Goal: Information Seeking & Learning: Learn about a topic

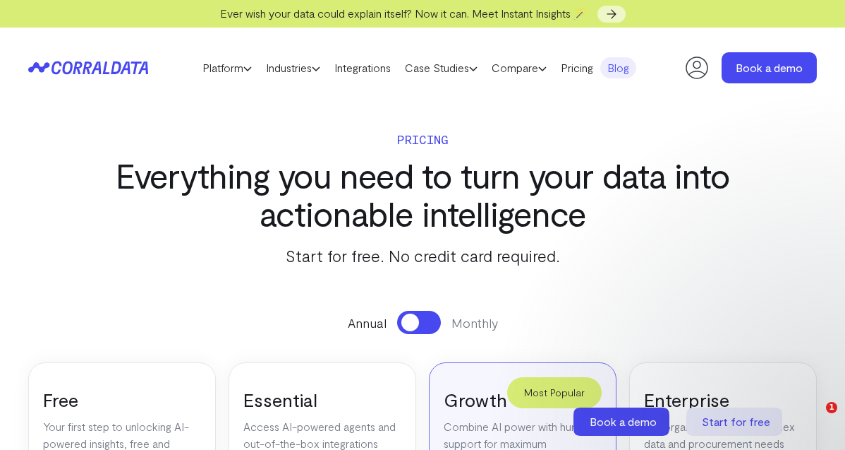
click at [616, 73] on link "Blog" at bounding box center [619, 67] width 36 height 21
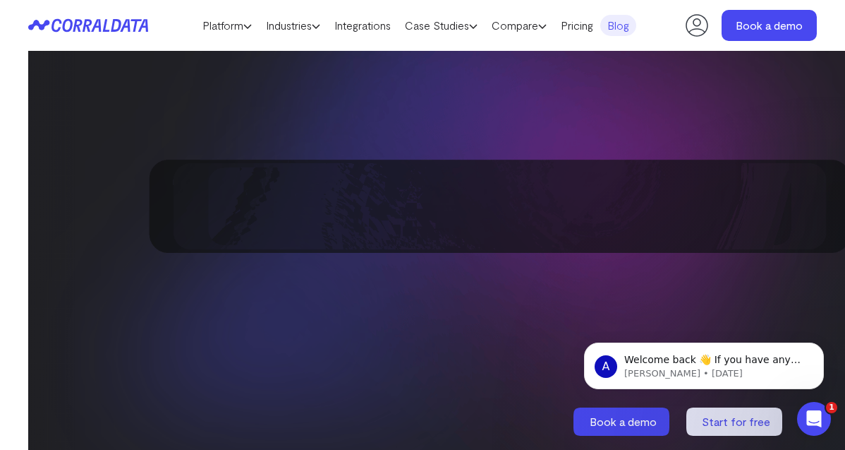
scroll to position [2816, 0]
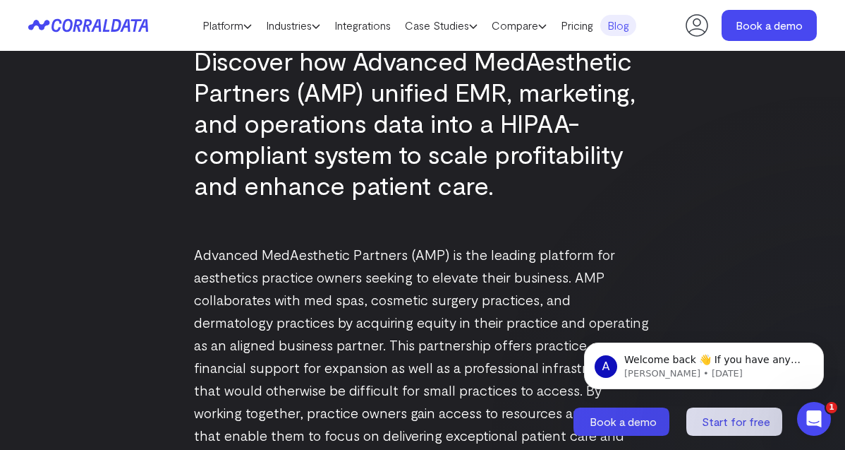
scroll to position [470, 0]
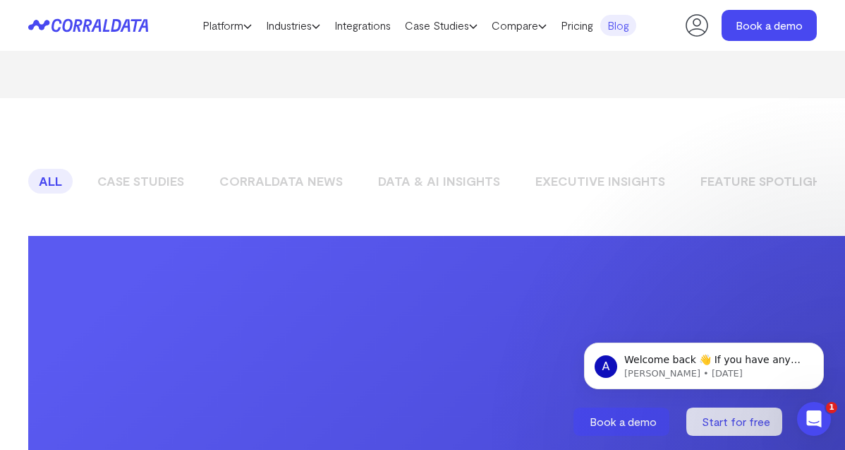
scroll to position [881, 0]
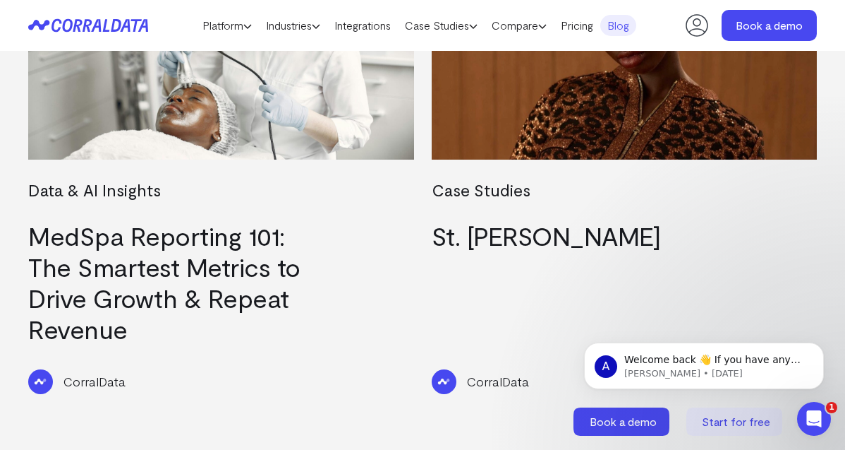
scroll to position [596, 0]
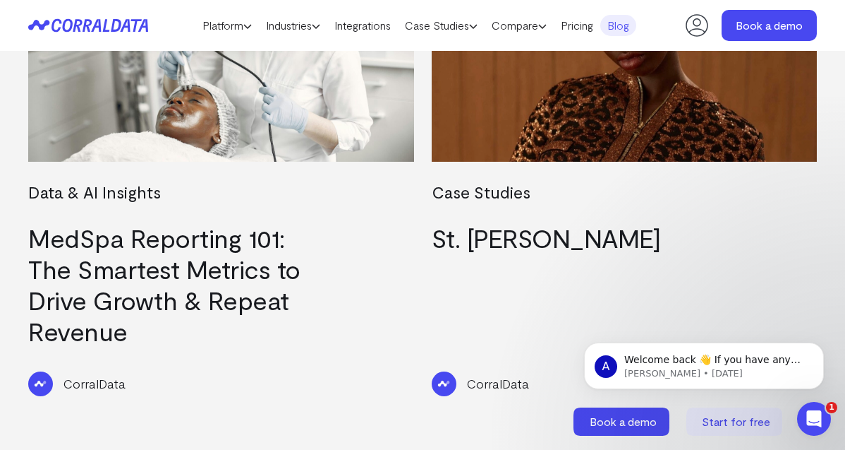
click at [174, 260] on link "MedSpa Reporting 101: The Smartest Metrics to Drive Growth & Repeat Revenue" at bounding box center [164, 283] width 272 height 123
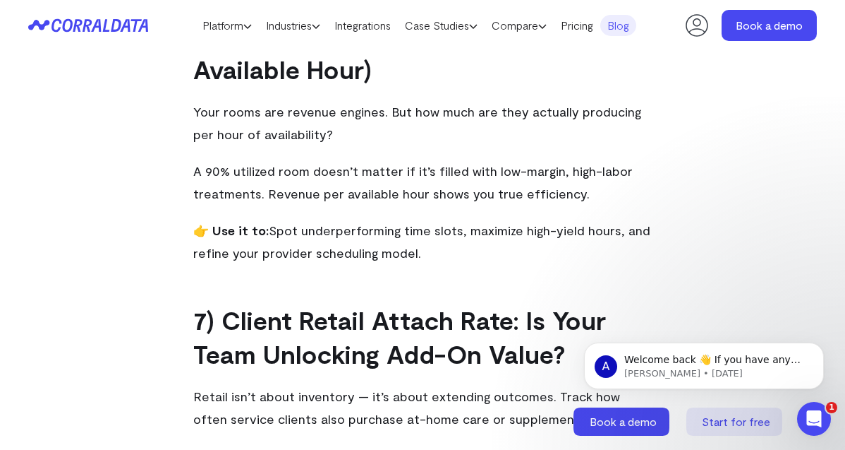
scroll to position [2544, 0]
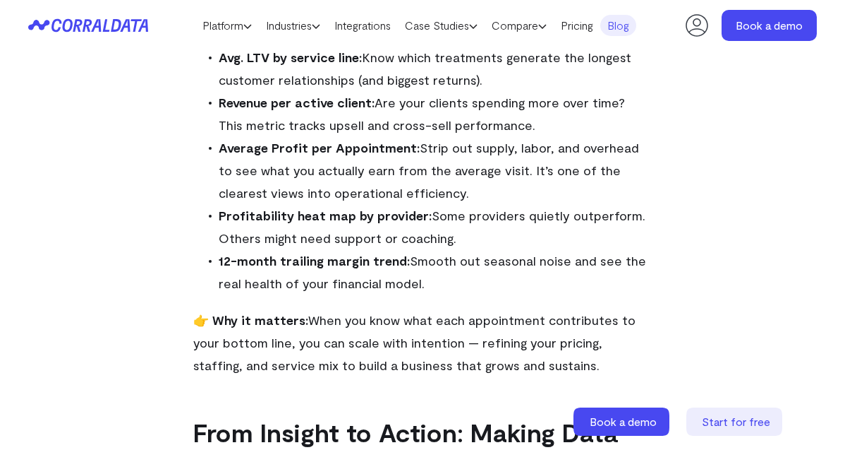
scroll to position [3256, 0]
